Goal: Task Accomplishment & Management: Manage account settings

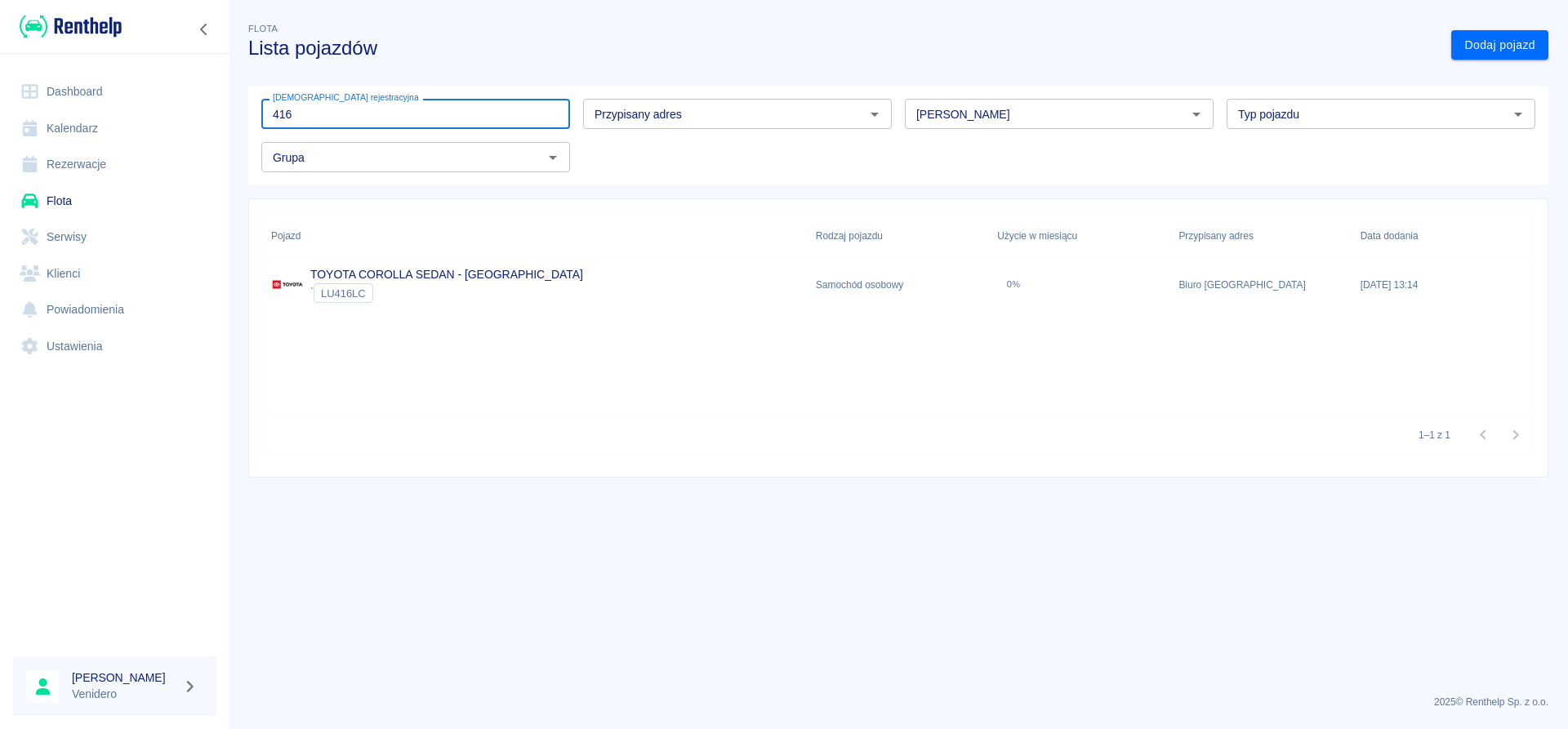
drag, startPoint x: 314, startPoint y: 125, endPoint x: 123, endPoint y: 147, distance: 192.3
click at [261, 129] on input "416" at bounding box center [415, 114] width 308 height 30
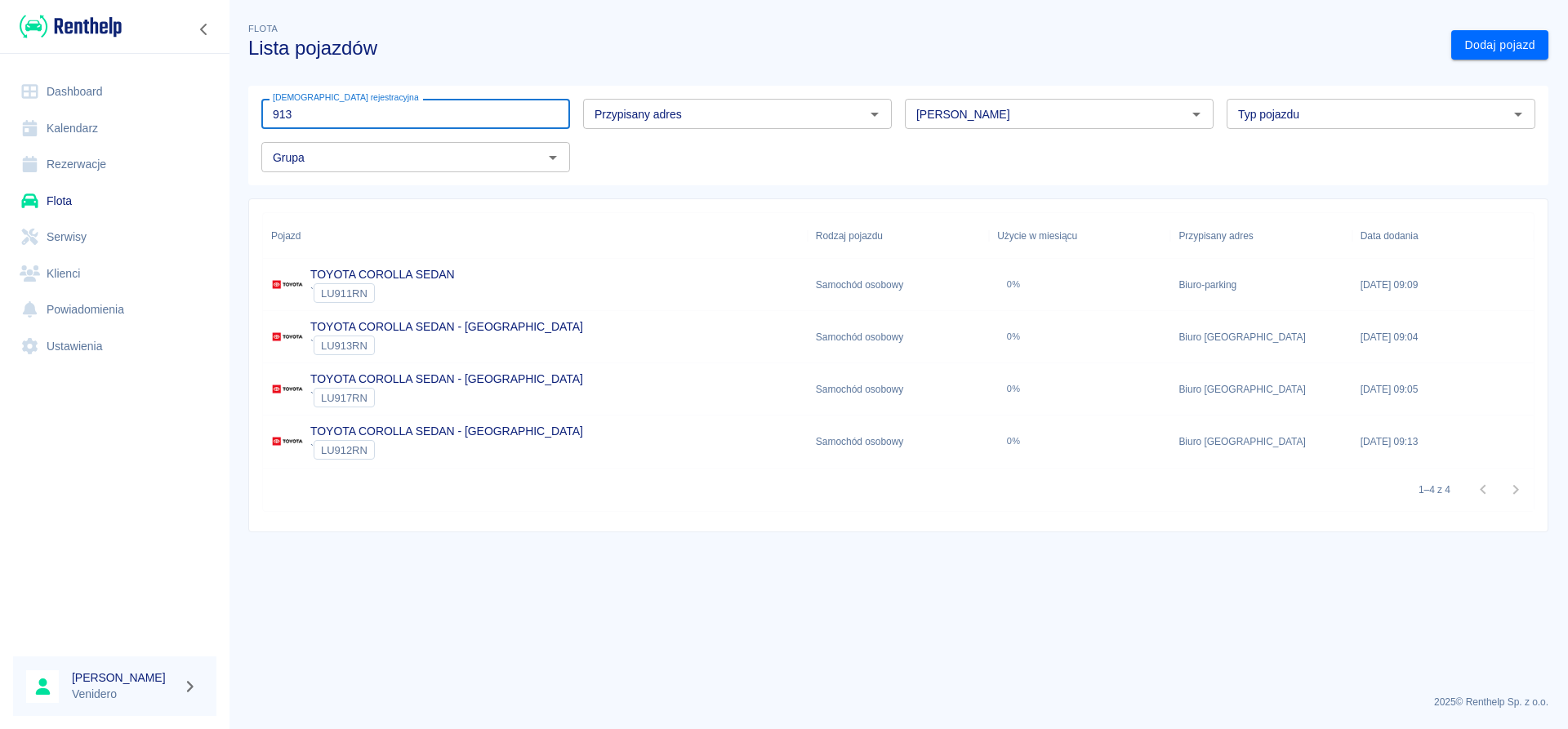
type input "913"
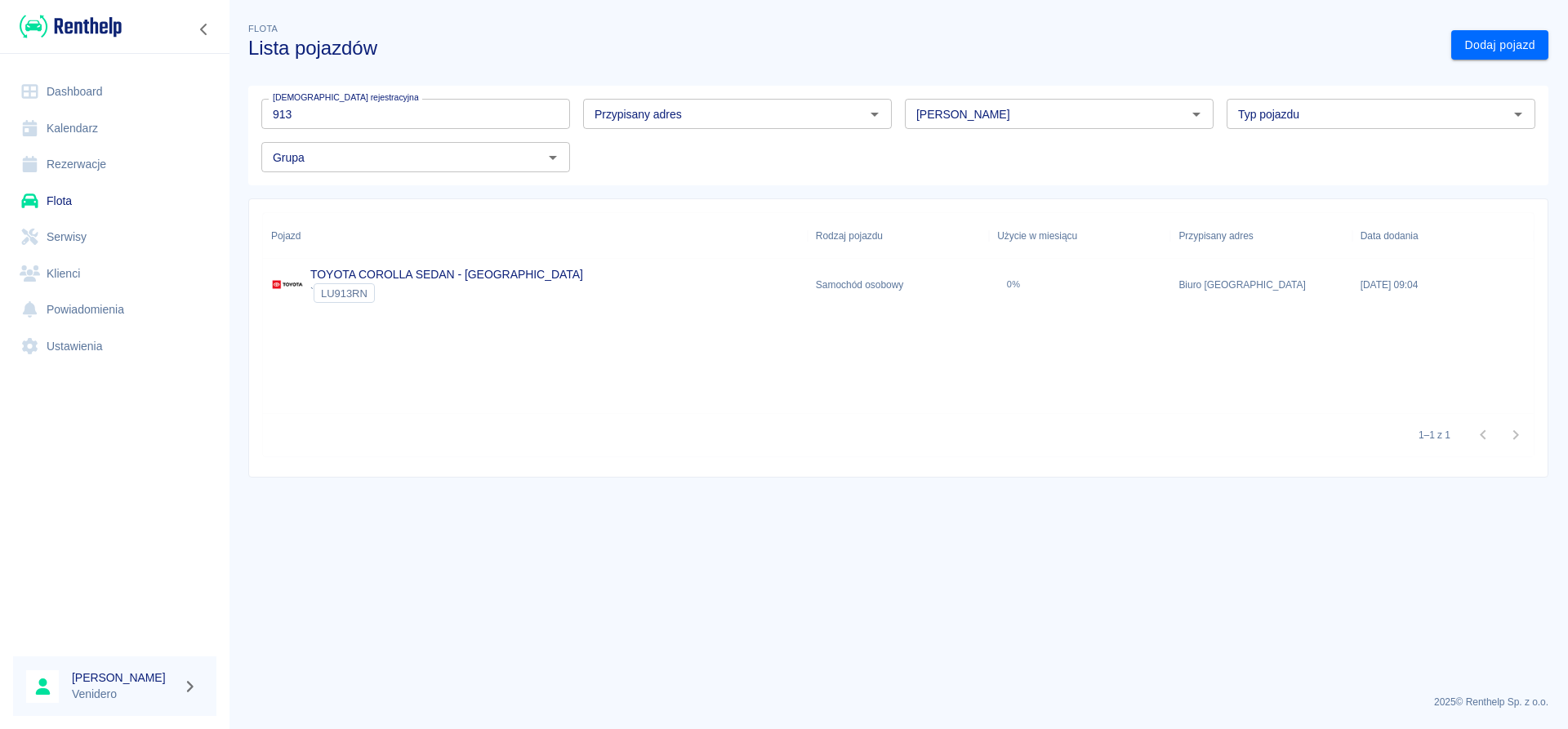
click at [426, 260] on div "TOYOTA COROLLA SEDAN - [GEOGRAPHIC_DATA] ` LU913RN" at bounding box center [535, 284] width 545 height 52
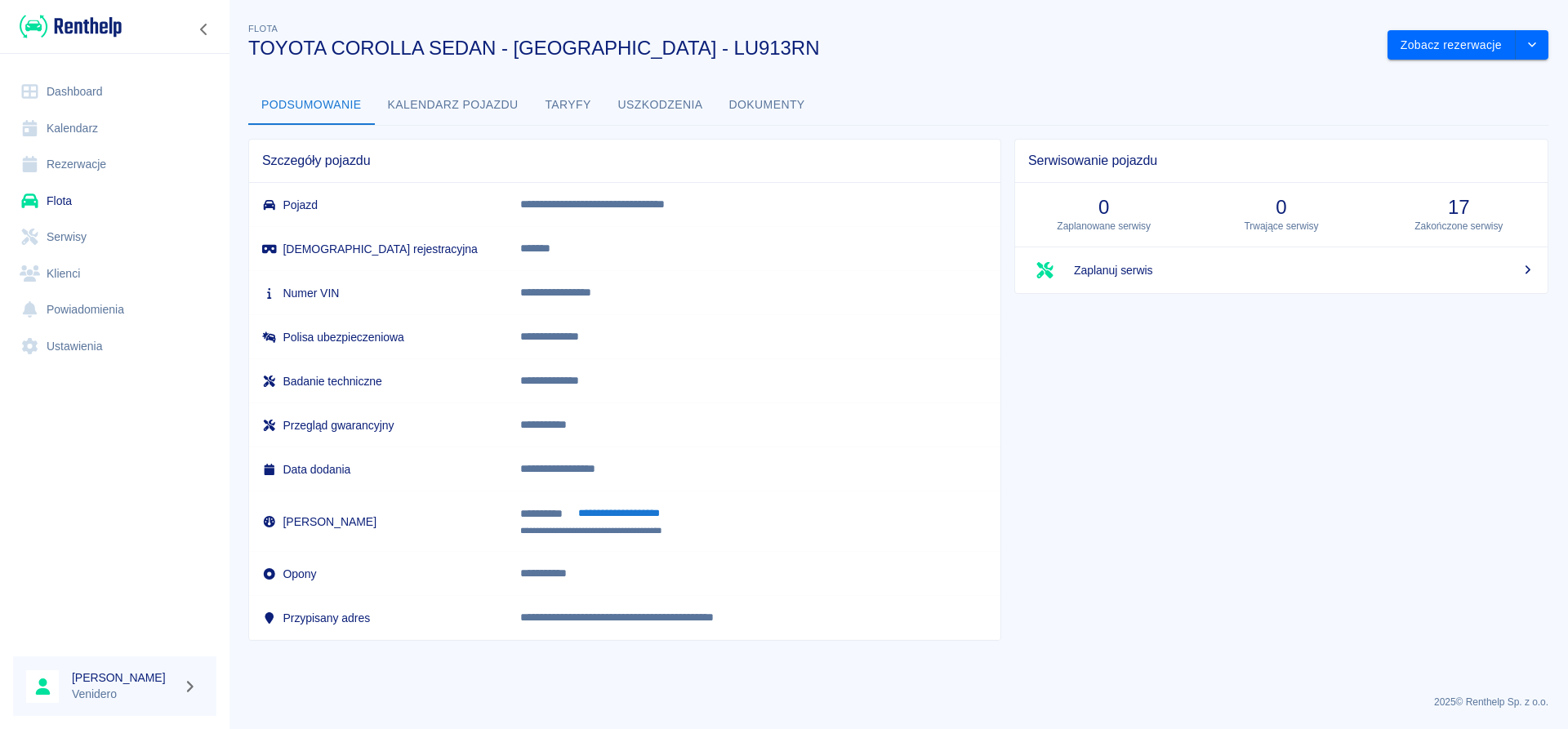
click at [639, 106] on button "Uszkodzenia" at bounding box center [661, 105] width 111 height 39
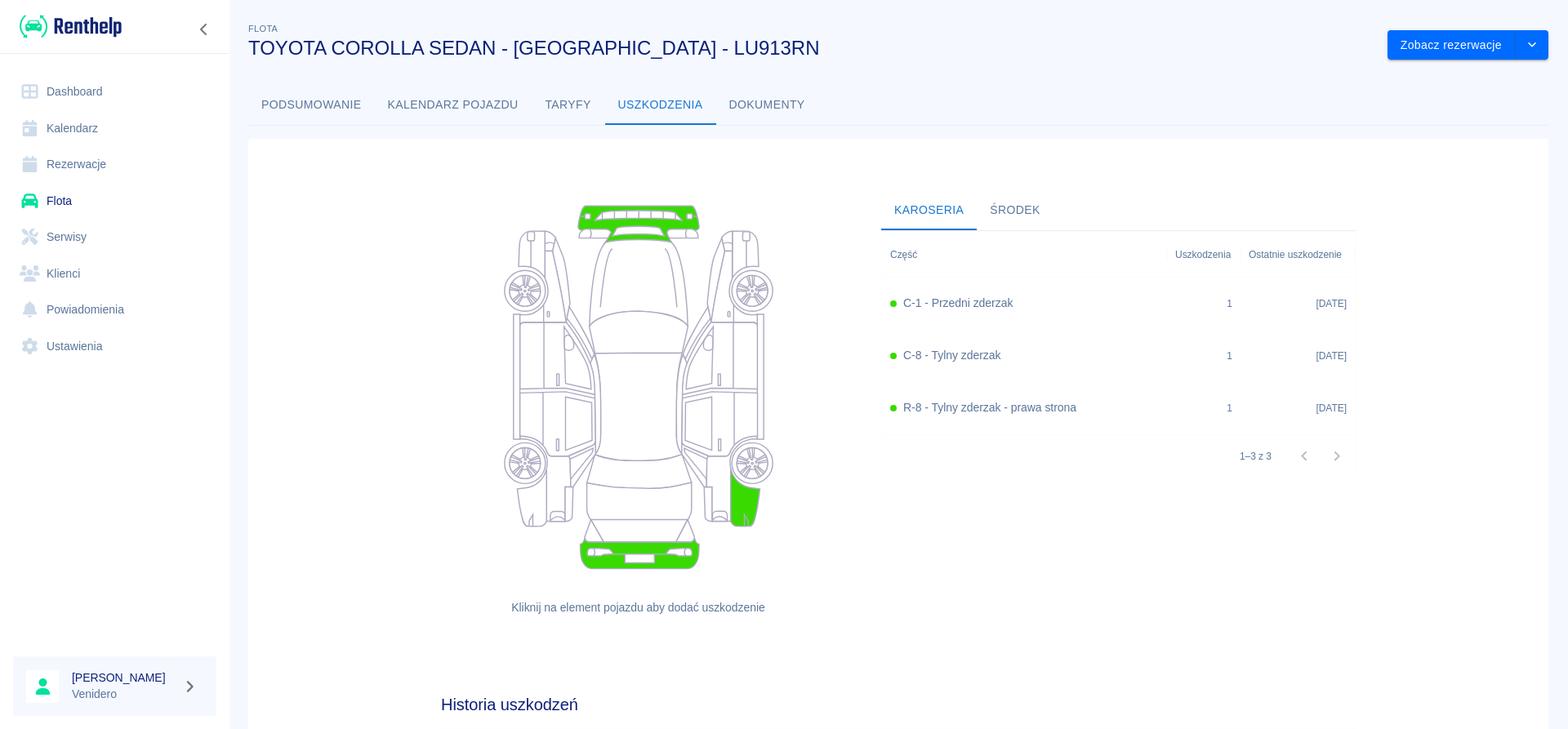
click at [794, 101] on button "Dokumenty" at bounding box center [767, 105] width 102 height 39
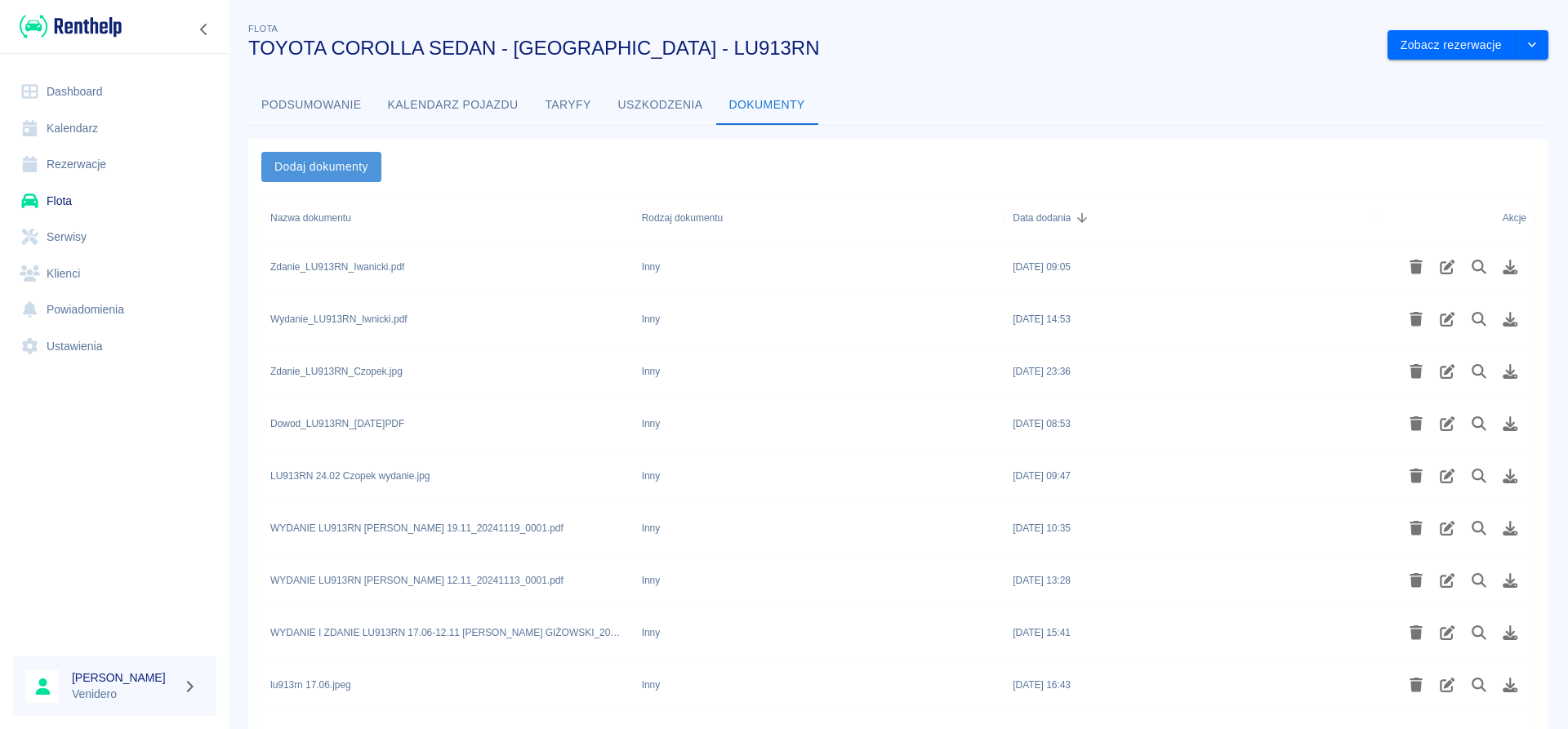
click at [362, 161] on button "Dodaj dokumenty" at bounding box center [321, 167] width 120 height 30
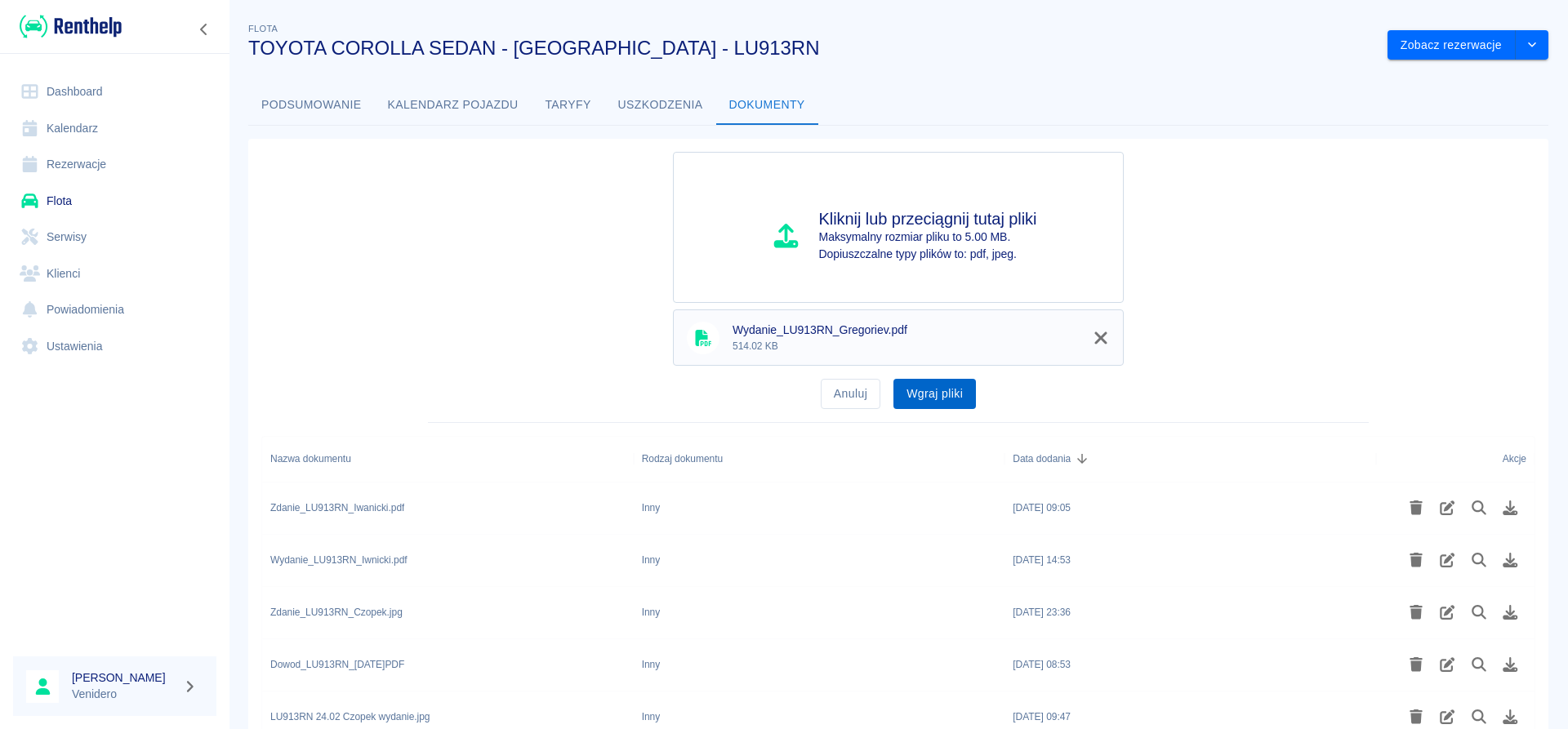
click at [922, 396] on button "Wgraj pliki" at bounding box center [934, 394] width 82 height 30
